Goal: Navigation & Orientation: Find specific page/section

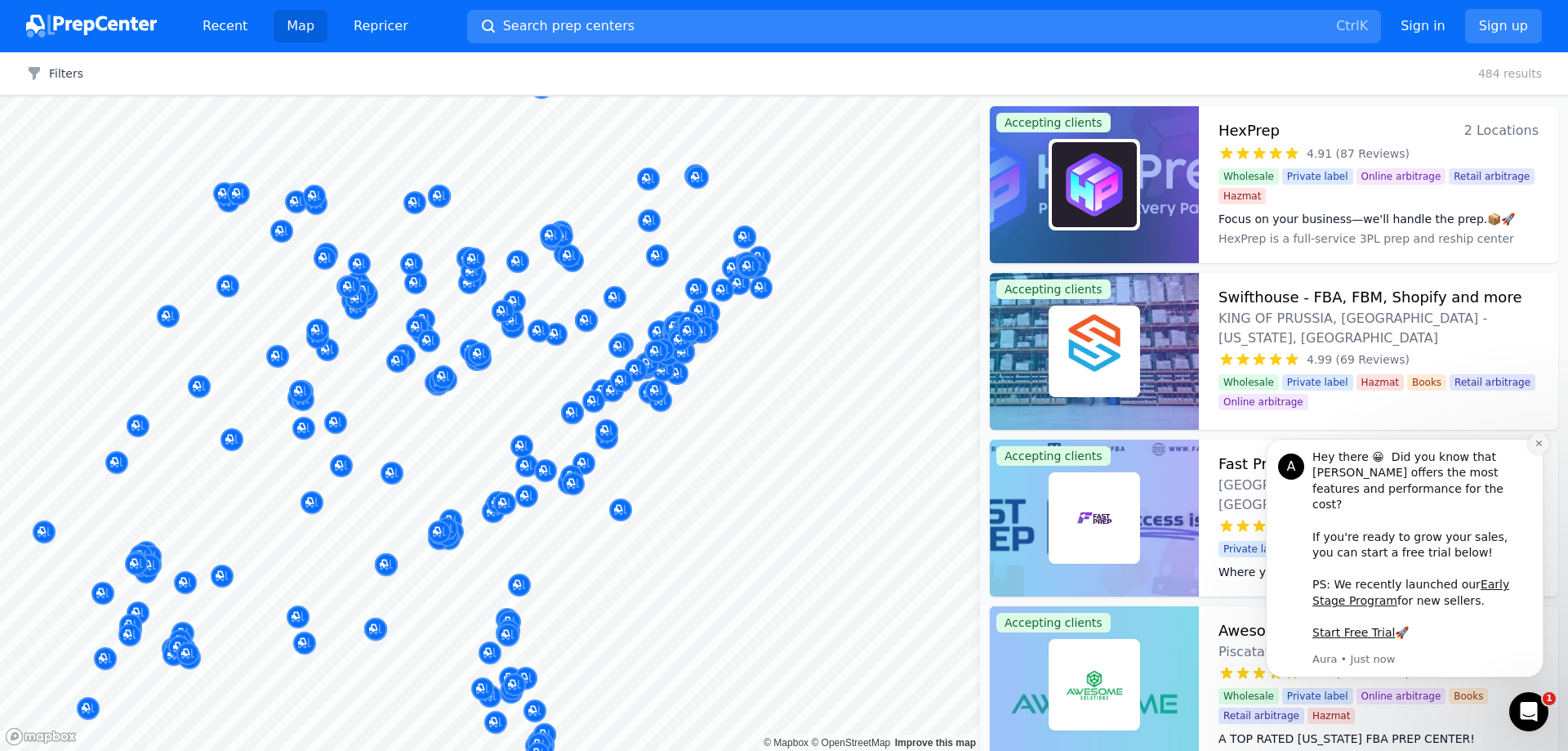
click at [1538, 446] on icon "Dismiss notification" at bounding box center [1538, 443] width 5 height 5
click at [1542, 461] on div "Fast Prep [GEOGRAPHIC_DATA], [GEOGRAPHIC_DATA], [GEOGRAPHIC_DATA] 4.94 (65 Revi…" at bounding box center [1378, 518] width 360 height 157
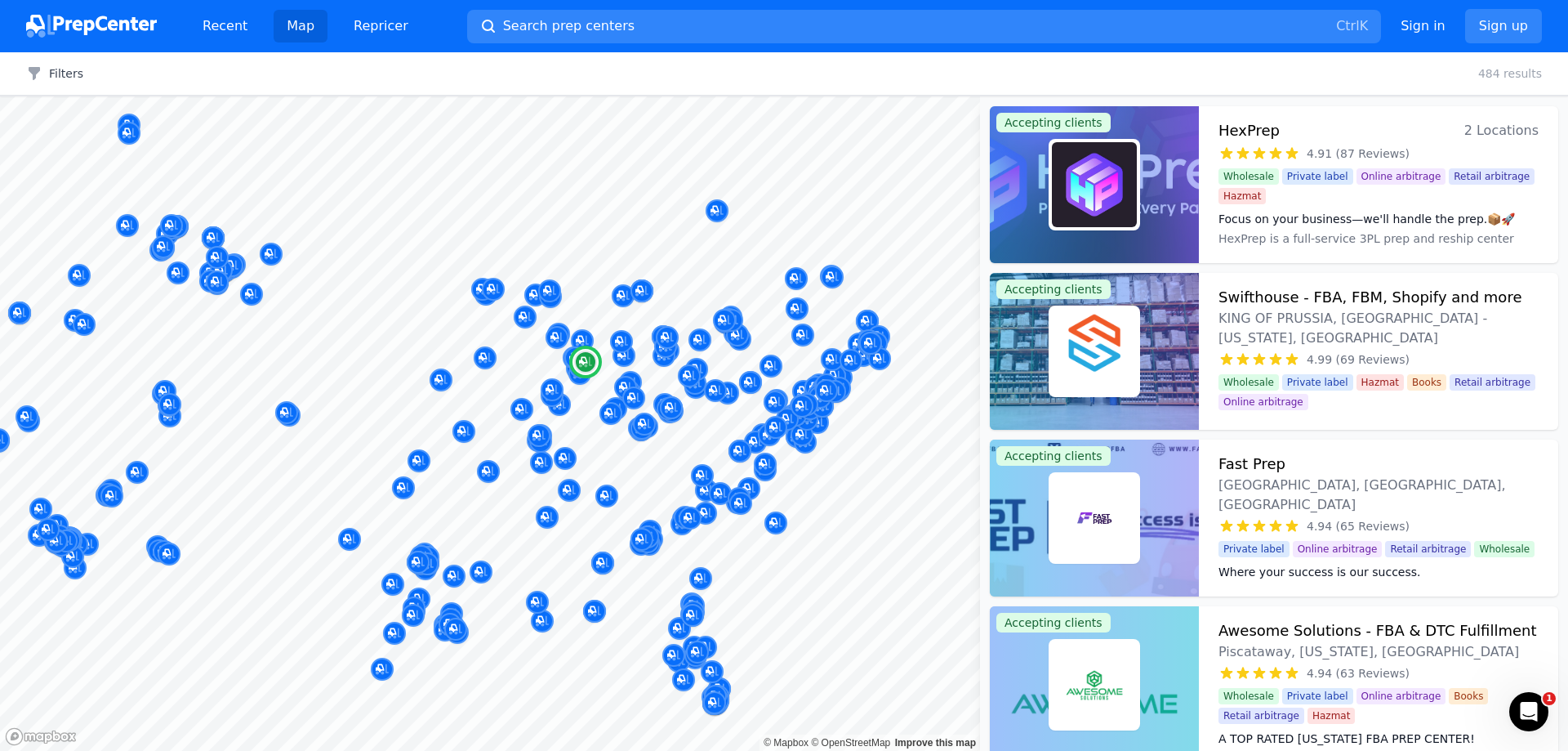
click at [1373, 146] on span "4.91 (87 Reviews)" at bounding box center [1357, 154] width 103 height 16
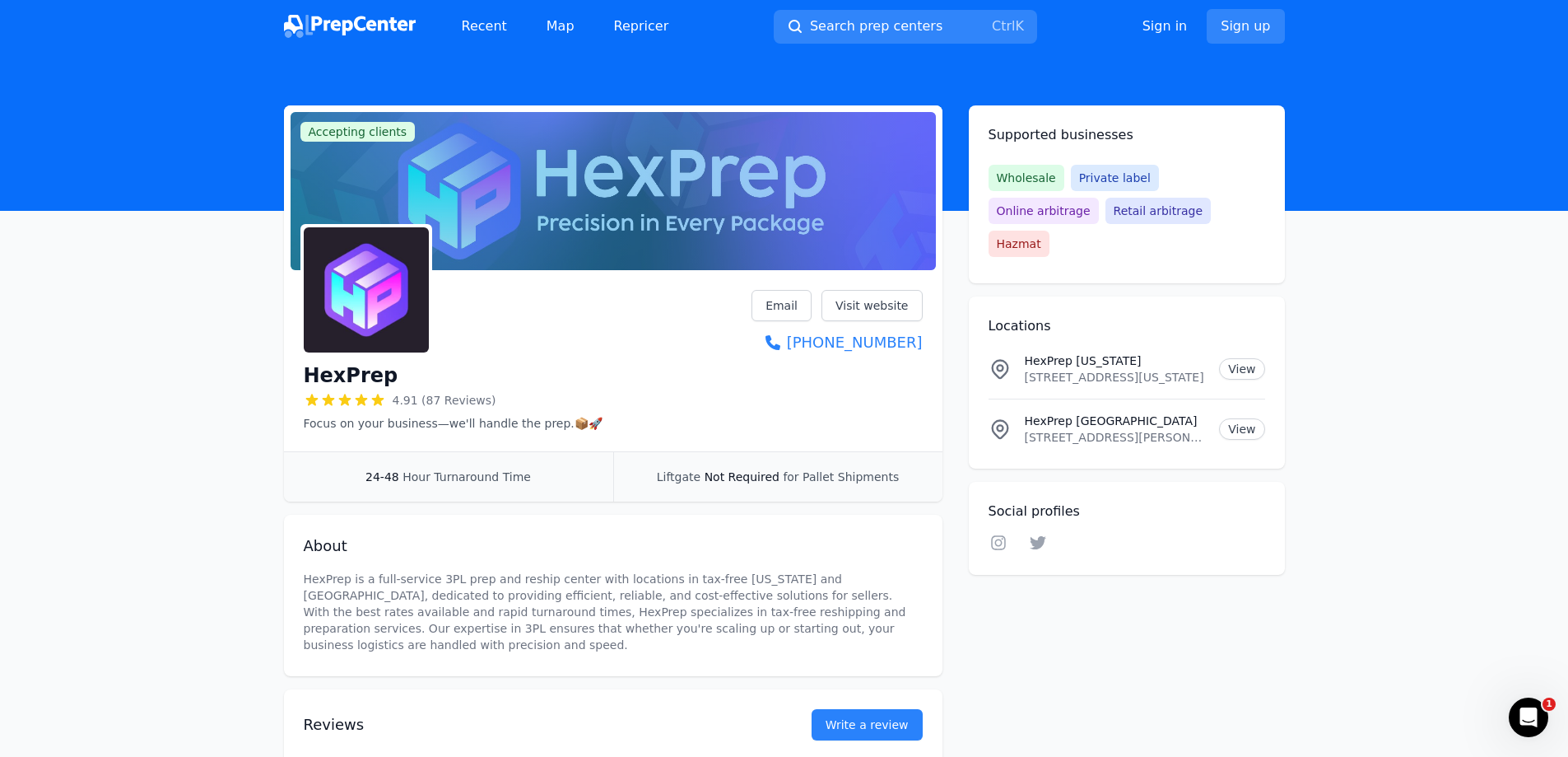
drag, startPoint x: 1107, startPoint y: 453, endPoint x: 1039, endPoint y: 68, distance: 391.0
click at [865, 314] on link "Visit website" at bounding box center [872, 305] width 102 height 32
